Goal: Transaction & Acquisition: Obtain resource

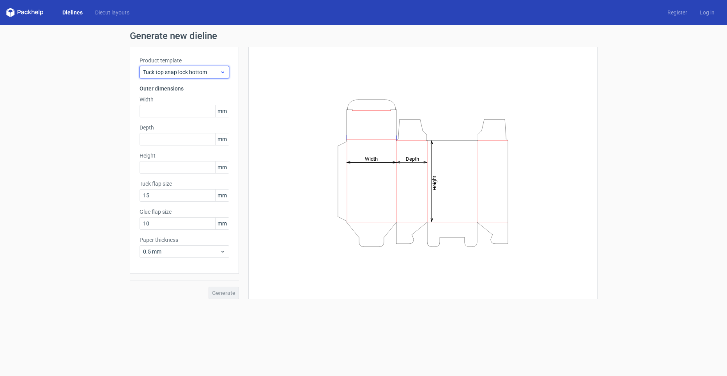
click at [203, 68] on span "Tuck top snap lock bottom" at bounding box center [181, 72] width 77 height 8
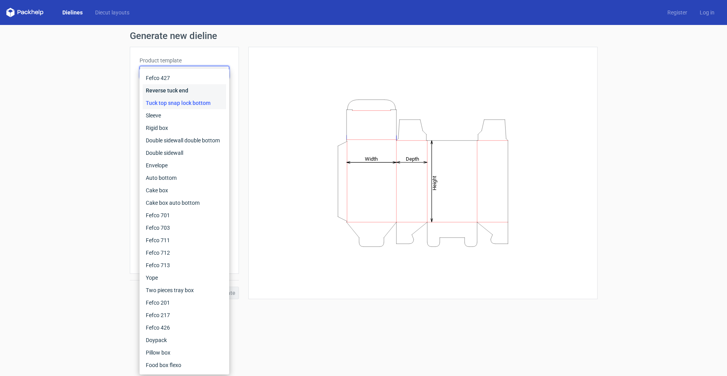
click at [195, 89] on div "Reverse tuck end" at bounding box center [184, 90] width 83 height 12
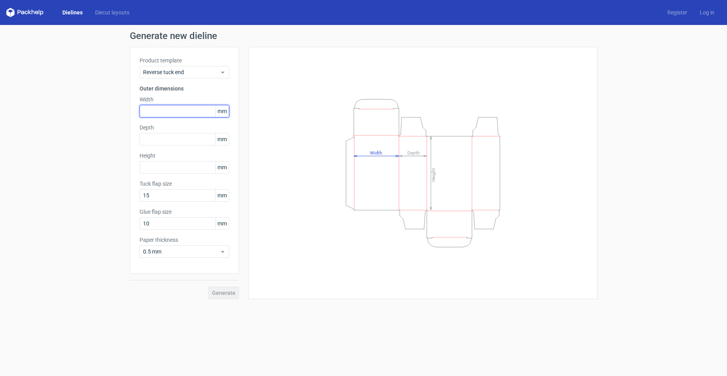
click at [173, 106] on input "text" at bounding box center [185, 111] width 90 height 12
type input "35"
type input "87"
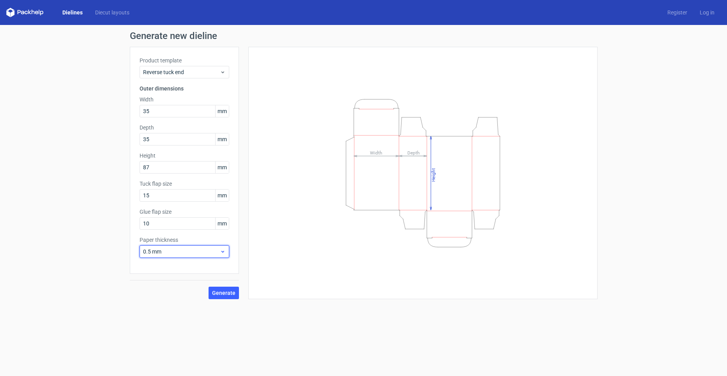
click at [175, 246] on div "0.5 mm" at bounding box center [185, 251] width 90 height 12
click at [174, 269] on div "0.4 mm" at bounding box center [184, 268] width 83 height 12
click at [182, 221] on input "10" at bounding box center [185, 223] width 90 height 12
drag, startPoint x: 173, startPoint y: 189, endPoint x: 106, endPoint y: 192, distance: 67.1
click at [106, 192] on div "Generate new dieline Product template Reverse tuck end Outer dimensions Width 3…" at bounding box center [363, 165] width 727 height 280
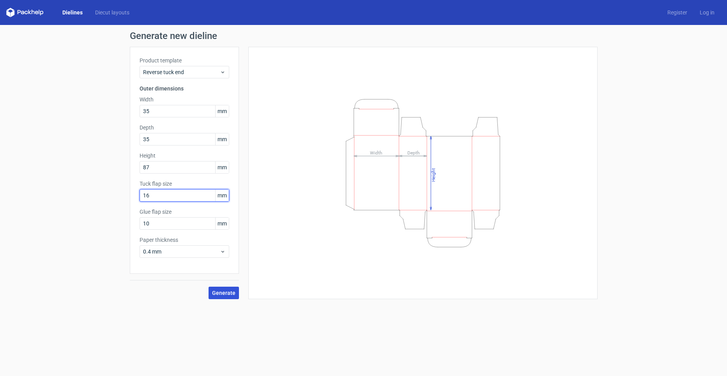
type input "16"
click at [218, 290] on span "Generate" at bounding box center [223, 292] width 23 height 5
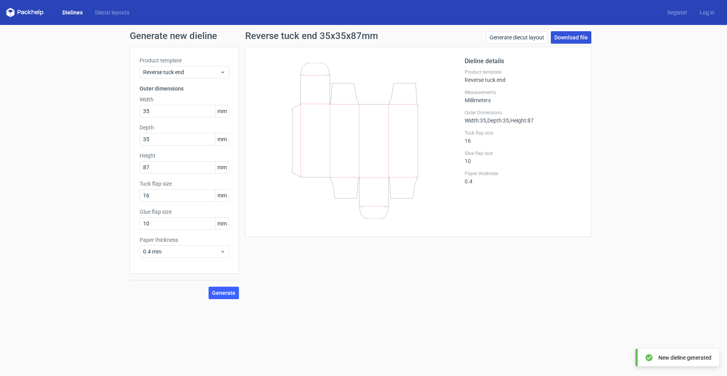
click at [574, 33] on link "Download file" at bounding box center [571, 37] width 41 height 12
click at [694, 45] on div "Generate new dieline Product template Reverse tuck end Outer dimensions Width 3…" at bounding box center [363, 165] width 727 height 280
click at [589, 36] on link "Download file" at bounding box center [571, 37] width 41 height 12
click at [573, 39] on link "Download file" at bounding box center [571, 37] width 41 height 12
click at [681, 39] on div "Generate new dieline Product template Reverse tuck end Outer dimensions Width m…" at bounding box center [363, 165] width 727 height 280
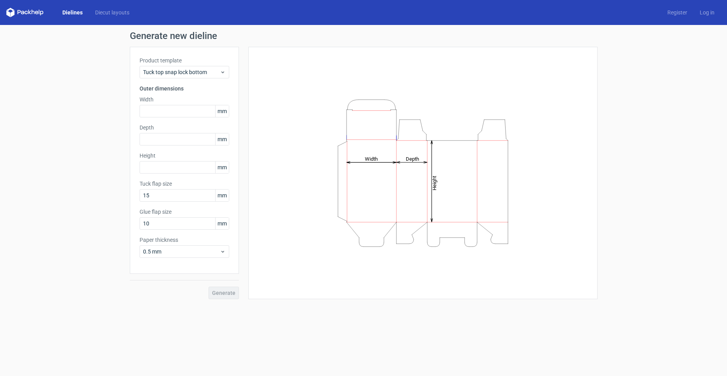
click at [179, 80] on div "Product template Tuck top snap lock bottom Outer dimensions Width mm Depth mm H…" at bounding box center [184, 160] width 109 height 227
click at [186, 77] on div "Tuck top snap lock bottom" at bounding box center [185, 72] width 90 height 12
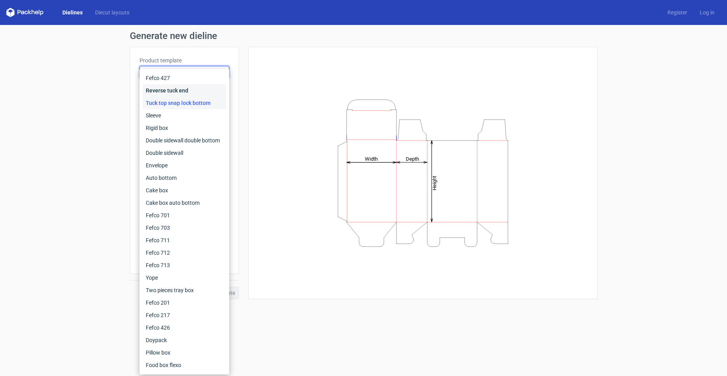
click at [166, 90] on div "Reverse tuck end" at bounding box center [184, 90] width 83 height 12
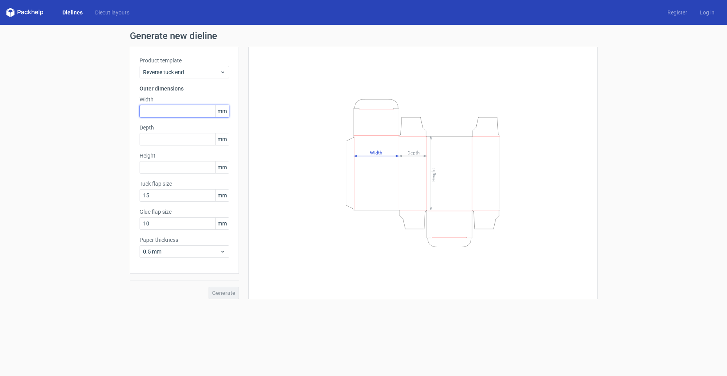
click at [158, 113] on input "text" at bounding box center [185, 111] width 90 height 12
type input "35"
type input "87"
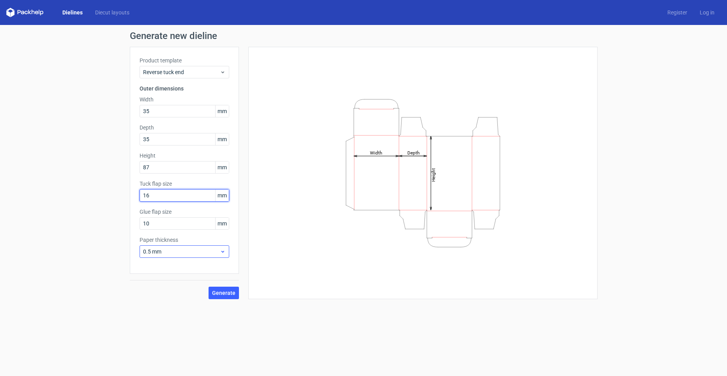
type input "16"
click at [159, 247] on div "0.5 mm" at bounding box center [185, 251] width 90 height 12
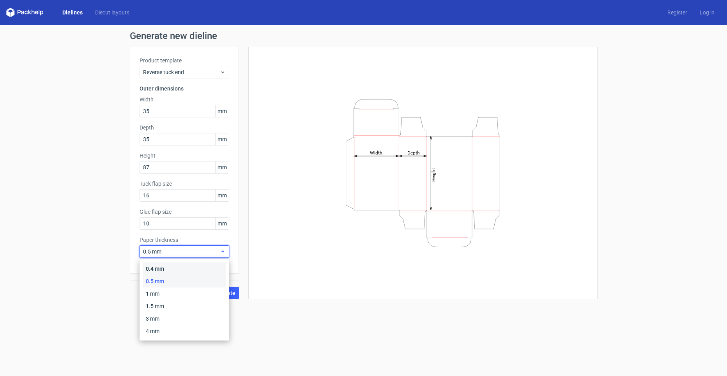
click at [161, 265] on div "0.4 mm" at bounding box center [184, 268] width 83 height 12
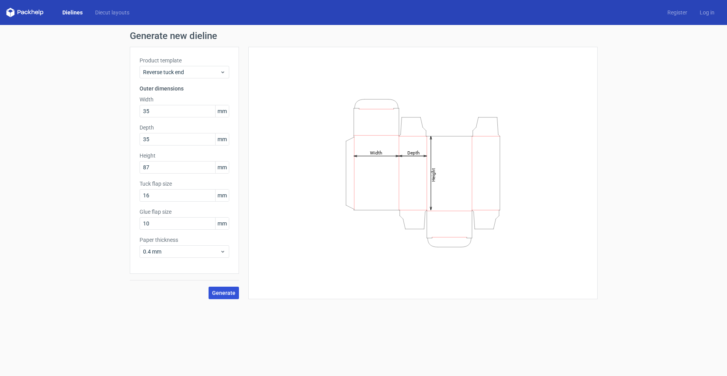
click at [209, 292] on button "Generate" at bounding box center [224, 293] width 30 height 12
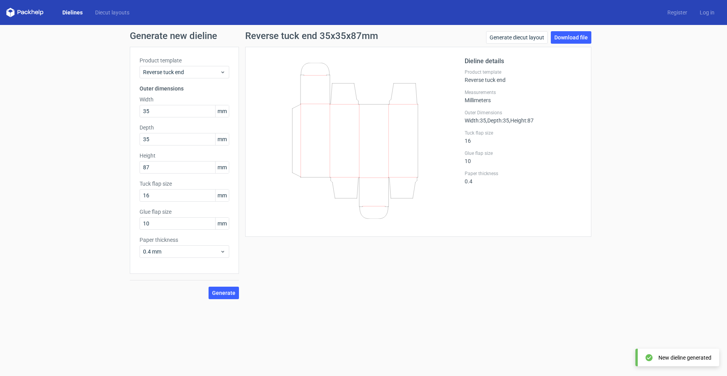
click at [580, 28] on div "Generate new dieline Product template Reverse tuck end Outer dimensions Width 3…" at bounding box center [363, 165] width 727 height 280
click at [571, 37] on link "Download file" at bounding box center [571, 37] width 41 height 12
